Goal: Information Seeking & Learning: Learn about a topic

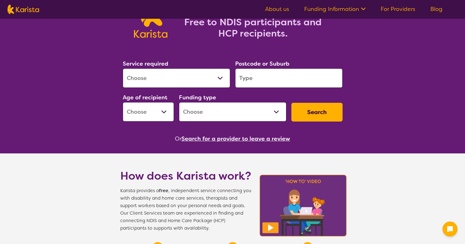
scroll to position [63, 0]
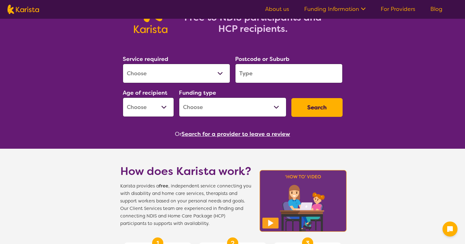
click at [205, 79] on select "Allied Health Assistant Assessment ([MEDICAL_DATA] or [MEDICAL_DATA]) Behaviour…" at bounding box center [177, 73] width 108 height 19
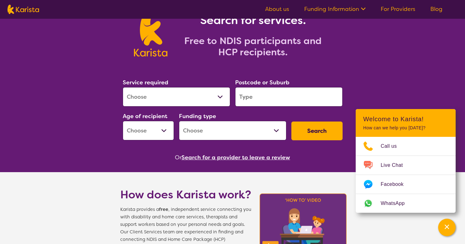
scroll to position [0, 0]
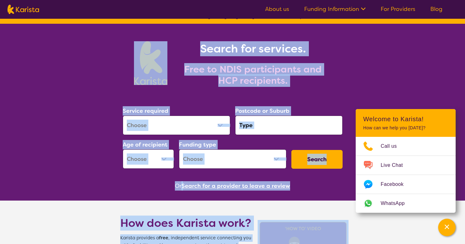
drag, startPoint x: 141, startPoint y: 55, endPoint x: 328, endPoint y: 238, distance: 262.1
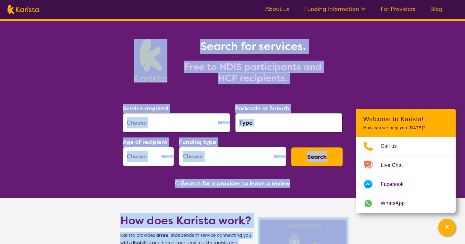
click at [313, 56] on div "Search for services. Free to NDIS participants and HCP recipients." at bounding box center [250, 61] width 164 height 45
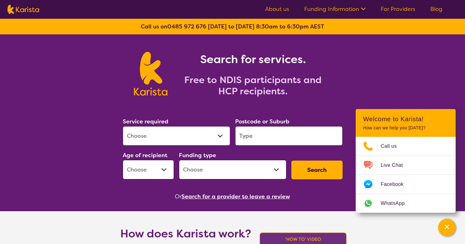
click at [298, 84] on h2 "Free to NDIS participants and HCP recipients." at bounding box center [253, 85] width 156 height 23
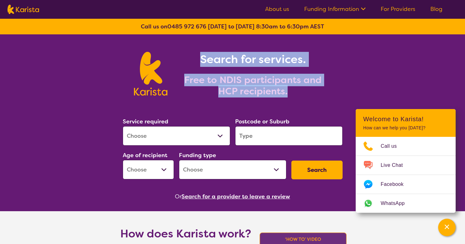
drag, startPoint x: 303, startPoint y: 88, endPoint x: 194, endPoint y: 60, distance: 112.1
click at [194, 60] on div "Search for services. Free to NDIS participants and HCP recipients." at bounding box center [250, 74] width 164 height 45
click at [211, 56] on h1 "Search for services." at bounding box center [253, 59] width 156 height 15
drag, startPoint x: 317, startPoint y: 92, endPoint x: 177, endPoint y: 56, distance: 144.2
click at [177, 56] on div "Search for services. Free to NDIS participants and HCP recipients." at bounding box center [250, 74] width 164 height 45
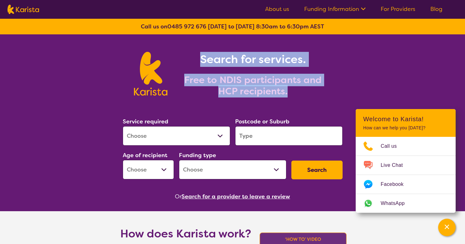
click at [299, 57] on h1 "Search for services." at bounding box center [253, 59] width 156 height 15
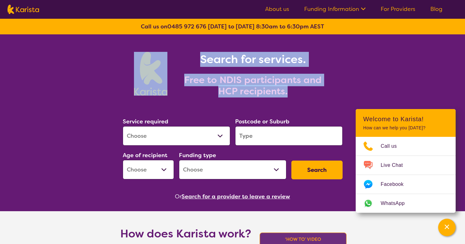
drag, startPoint x: 128, startPoint y: 48, endPoint x: 322, endPoint y: 88, distance: 198.1
click at [322, 88] on section "Search for services. Free to NDIS participants and HCP recipients." at bounding box center [233, 66] width 240 height 65
click at [341, 87] on div "Search for services. Free to NDIS participants and HCP recipients." at bounding box center [233, 74] width 220 height 45
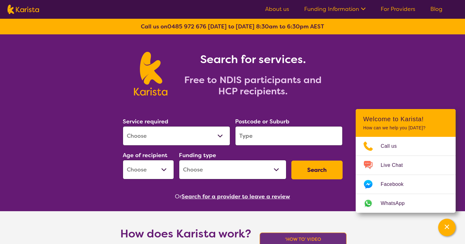
click at [142, 57] on img at bounding box center [150, 74] width 33 height 44
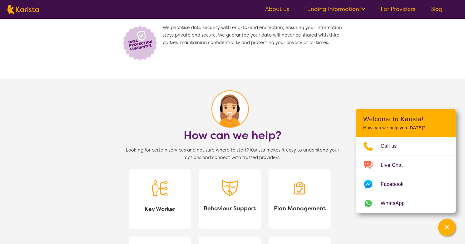
scroll to position [563, 0]
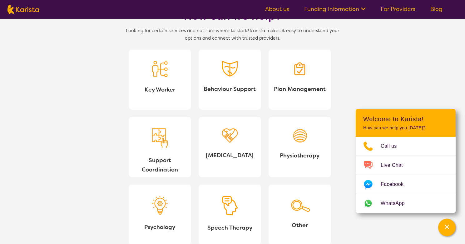
click at [434, 65] on section "How can we help? Looking for certain services and not sure where to start? Kari…" at bounding box center [232, 111] width 465 height 303
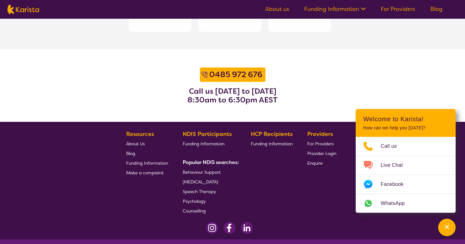
scroll to position [804, 0]
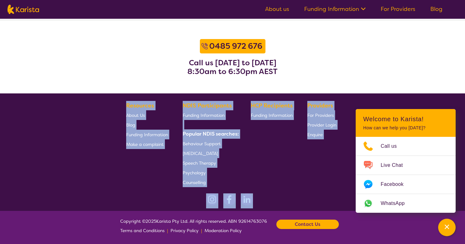
drag, startPoint x: 326, startPoint y: 196, endPoint x: 85, endPoint y: 102, distance: 259.0
click at [97, 102] on footer "Resources About Us Blog Funding Information Make a complaint NDIS Participants …" at bounding box center [232, 152] width 465 height 118
click at [81, 103] on footer "Resources About Us Blog Funding Information Make a complaint NDIS Participants …" at bounding box center [232, 152] width 465 height 118
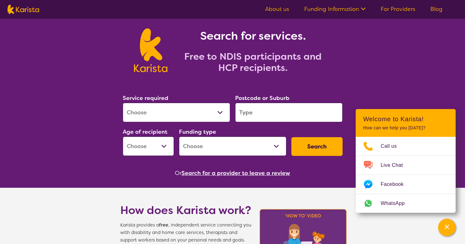
scroll to position [0, 0]
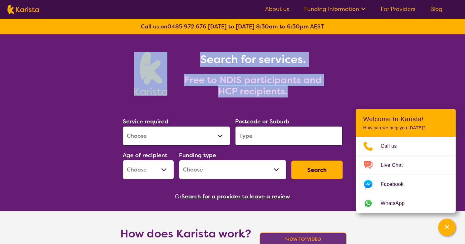
drag, startPoint x: 133, startPoint y: 53, endPoint x: 332, endPoint y: 95, distance: 203.5
click at [332, 95] on div "Search for services. Free to NDIS participants and HCP recipients." at bounding box center [233, 74] width 220 height 45
click at [333, 93] on div "Search for services. Free to NDIS participants and HCP recipients." at bounding box center [233, 74] width 220 height 45
drag, startPoint x: 264, startPoint y: 87, endPoint x: 90, endPoint y: 63, distance: 176.3
click at [90, 63] on div "Search for services. Free to NDIS participants and HCP recipients." at bounding box center [232, 66] width 465 height 65
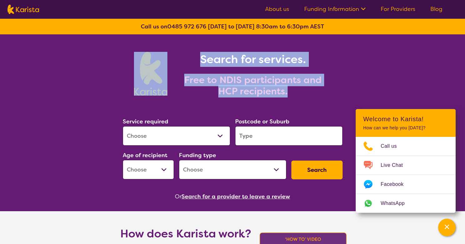
click at [89, 63] on div "Search for services. Free to NDIS participants and HCP recipients." at bounding box center [232, 66] width 465 height 65
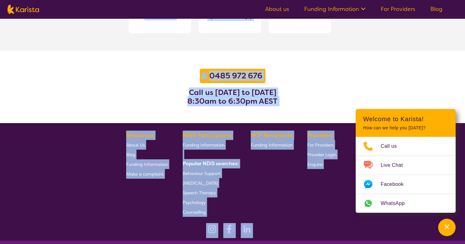
scroll to position [804, 0]
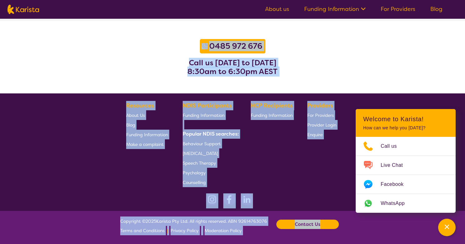
drag, startPoint x: 105, startPoint y: 58, endPoint x: 339, endPoint y: 243, distance: 297.6
click at [352, 235] on footer "Copyright © 2025 Karista Pty Ltd. All rights reserved. ABN 92614763076 Terms an…" at bounding box center [232, 227] width 465 height 33
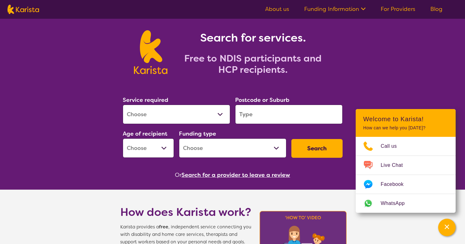
scroll to position [0, 0]
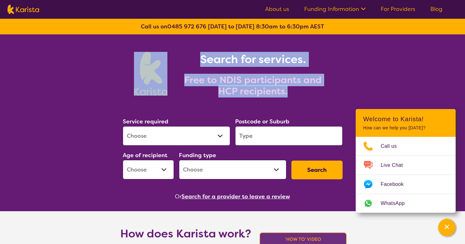
drag, startPoint x: 315, startPoint y: 92, endPoint x: 127, endPoint y: 45, distance: 194.7
click at [127, 45] on section "Search for services. Free to NDIS participants and HCP recipients." at bounding box center [233, 66] width 240 height 65
click at [96, 60] on div "Search for services. Free to NDIS participants and HCP recipients." at bounding box center [232, 66] width 465 height 65
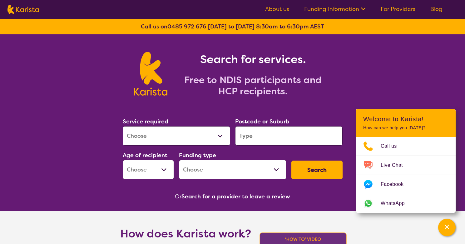
click at [279, 83] on h2 "Free to NDIS participants and HCP recipients." at bounding box center [253, 85] width 156 height 23
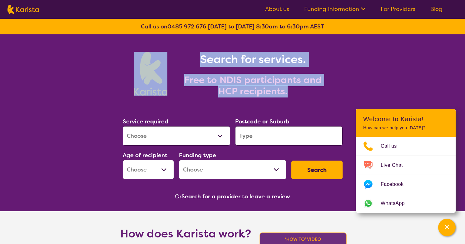
drag, startPoint x: 291, startPoint y: 95, endPoint x: 134, endPoint y: 68, distance: 159.9
click at [134, 68] on div "Search for services. Free to NDIS participants and HCP recipients." at bounding box center [233, 74] width 220 height 45
click at [90, 47] on div "Search for services. Free to NDIS participants and HCP recipients." at bounding box center [232, 66] width 465 height 65
drag, startPoint x: 91, startPoint y: 46, endPoint x: 314, endPoint y: 98, distance: 229.2
click at [314, 98] on div "Search for services. Free to NDIS participants and HCP recipients." at bounding box center [232, 66] width 465 height 65
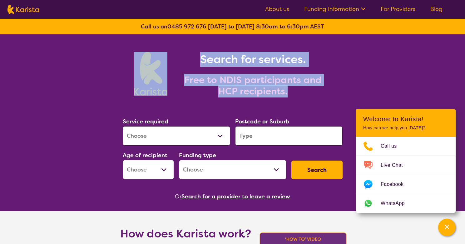
click at [314, 98] on div "Search for services. Free to NDIS participants and HCP recipients." at bounding box center [232, 74] width 225 height 50
drag, startPoint x: 326, startPoint y: 91, endPoint x: 124, endPoint y: 61, distance: 204.2
click at [124, 61] on div "Search for services. Free to NDIS participants and HCP recipients." at bounding box center [233, 74] width 220 height 45
click at [114, 50] on section "Search for services. Free to NDIS participants and HCP recipients." at bounding box center [233, 66] width 240 height 65
drag, startPoint x: 124, startPoint y: 49, endPoint x: 316, endPoint y: 94, distance: 197.0
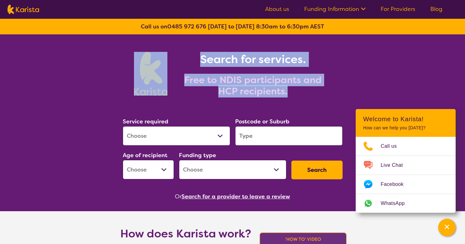
click at [316, 94] on section "Search for services. Free to NDIS participants and HCP recipients." at bounding box center [233, 66] width 240 height 65
click at [316, 94] on h2 "Free to NDIS participants and HCP recipients." at bounding box center [253, 85] width 156 height 23
drag, startPoint x: 290, startPoint y: 86, endPoint x: 126, endPoint y: 68, distance: 165.1
click at [126, 68] on div "Search for services. Free to NDIS participants and HCP recipients." at bounding box center [233, 74] width 220 height 45
click at [104, 54] on div "Search for services. Free to NDIS participants and HCP recipients." at bounding box center [232, 66] width 465 height 65
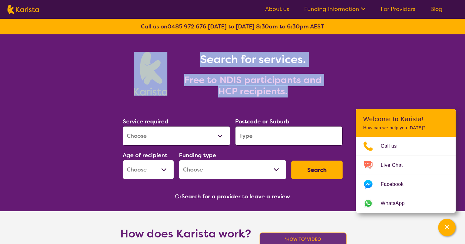
drag, startPoint x: 114, startPoint y: 49, endPoint x: 304, endPoint y: 92, distance: 195.1
click at [304, 92] on div "Search for services. Free to NDIS participants and HCP recipients." at bounding box center [232, 66] width 465 height 65
click at [307, 92] on h2 "Free to NDIS participants and HCP recipients." at bounding box center [253, 85] width 156 height 23
drag, startPoint x: 335, startPoint y: 91, endPoint x: 125, endPoint y: 63, distance: 212.3
click at [125, 63] on div "Search for services. Free to NDIS participants and HCP recipients." at bounding box center [233, 74] width 220 height 45
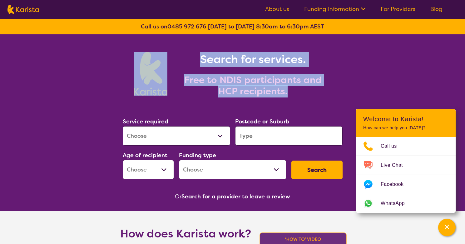
click at [124, 63] on div "Search for services. Free to NDIS participants and HCP recipients." at bounding box center [233, 74] width 220 height 45
drag, startPoint x: 124, startPoint y: 54, endPoint x: 313, endPoint y: 94, distance: 192.7
click at [313, 94] on div "Search for services. Free to NDIS participants and HCP recipients." at bounding box center [233, 74] width 220 height 45
click at [325, 91] on h2 "Free to NDIS participants and HCP recipients." at bounding box center [253, 85] width 156 height 23
drag, startPoint x: 98, startPoint y: 36, endPoint x: 367, endPoint y: 77, distance: 272.6
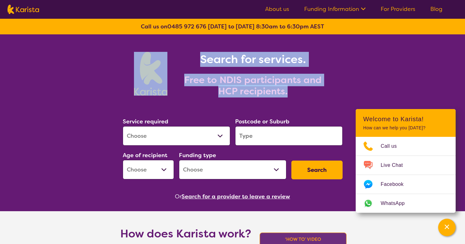
click at [353, 86] on div "Search for services. Free to NDIS participants and HCP recipients." at bounding box center [232, 66] width 465 height 65
click at [373, 73] on div "Search for services. Free to NDIS participants and HCP recipients." at bounding box center [232, 66] width 465 height 65
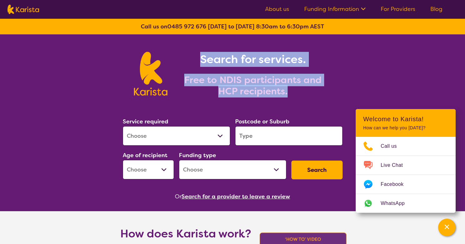
drag, startPoint x: 201, startPoint y: 60, endPoint x: 315, endPoint y: 98, distance: 120.7
click at [315, 99] on div "Search for services. Free to NDIS participants and HCP recipients." at bounding box center [232, 74] width 225 height 50
click at [315, 98] on div "Search for services. Free to NDIS participants and HCP recipients." at bounding box center [232, 74] width 225 height 50
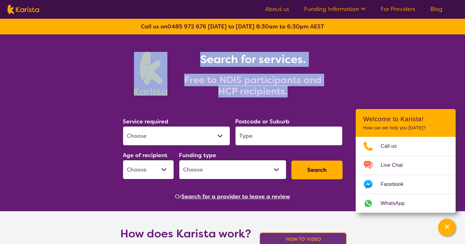
drag, startPoint x: 225, startPoint y: 73, endPoint x: 118, endPoint y: 50, distance: 108.8
click at [118, 50] on section "Search for services. Free to NDIS participants and HCP recipients." at bounding box center [233, 66] width 240 height 65
click at [91, 53] on div "Search for services. Free to NDIS participants and HCP recipients." at bounding box center [232, 66] width 465 height 65
click at [117, 60] on section "Search for services. Free to NDIS participants and HCP recipients." at bounding box center [233, 66] width 240 height 65
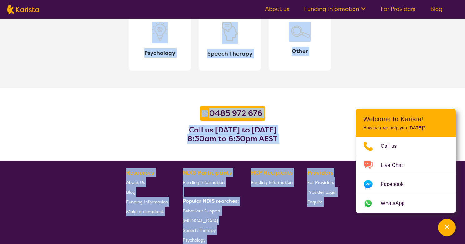
scroll to position [804, 0]
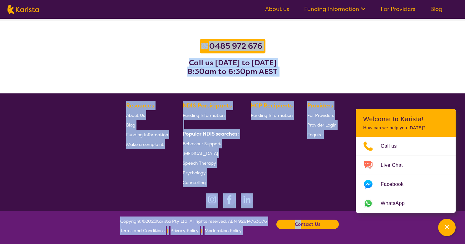
drag, startPoint x: 105, startPoint y: 53, endPoint x: 298, endPoint y: 229, distance: 261.1
click at [299, 180] on section "Resources About Us Blog Funding Information Make a complaint NDIS Participants …" at bounding box center [233, 141] width 240 height 91
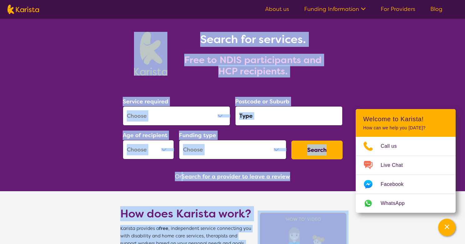
scroll to position [0, 0]
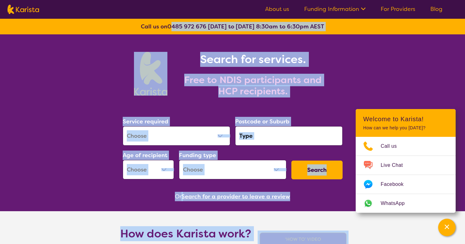
drag, startPoint x: 353, startPoint y: 229, endPoint x: 171, endPoint y: -4, distance: 295.7
click at [242, 84] on h2 "Free to NDIS participants and HCP recipients." at bounding box center [253, 85] width 156 height 23
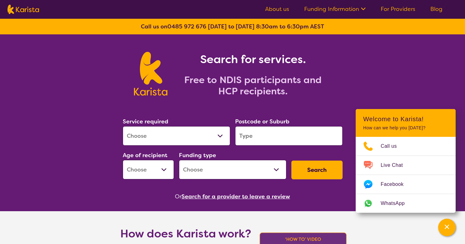
click at [286, 78] on h2 "Free to NDIS participants and HCP recipients." at bounding box center [253, 85] width 156 height 23
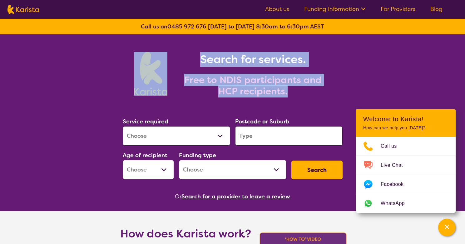
drag, startPoint x: 299, startPoint y: 90, endPoint x: 130, endPoint y: 69, distance: 170.1
click at [130, 69] on div "Search for services. Free to NDIS participants and HCP recipients." at bounding box center [233, 74] width 220 height 45
click at [255, 81] on h2 "Free to NDIS participants and HCP recipients." at bounding box center [253, 85] width 156 height 23
drag, startPoint x: 306, startPoint y: 92, endPoint x: 117, endPoint y: 52, distance: 193.3
click at [118, 53] on section "Search for services. Free to NDIS participants and HCP recipients." at bounding box center [233, 66] width 240 height 65
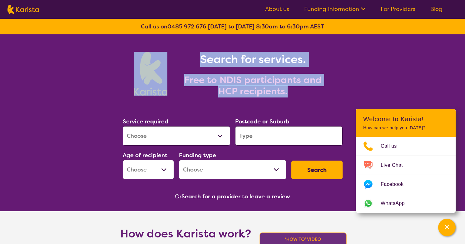
click at [117, 52] on section "Search for services. Free to NDIS participants and HCP recipients." at bounding box center [233, 66] width 240 height 65
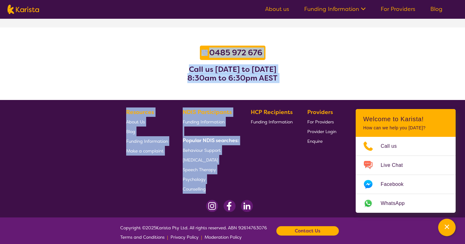
scroll to position [804, 0]
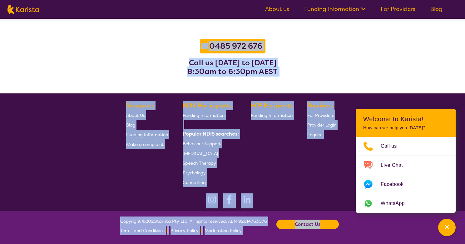
drag, startPoint x: 144, startPoint y: 57, endPoint x: 357, endPoint y: 243, distance: 282.2
click at [326, 178] on div "Providers For Providers Provider Login Enquire" at bounding box center [324, 144] width 32 height 86
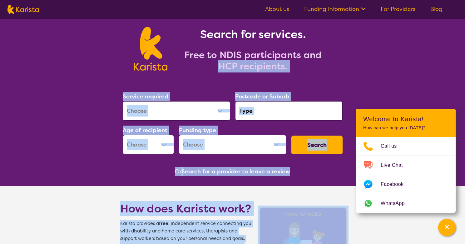
scroll to position [0, 0]
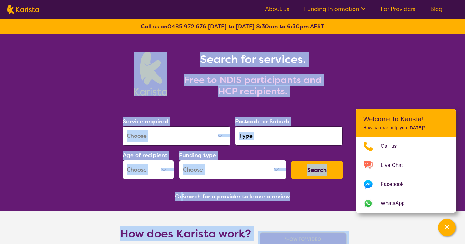
drag, startPoint x: 338, startPoint y: 199, endPoint x: 134, endPoint y: 43, distance: 257.3
click at [133, 43] on section "Search for services. Free to NDIS participants and HCP recipients." at bounding box center [233, 66] width 240 height 65
